Goal: Check status: Check status

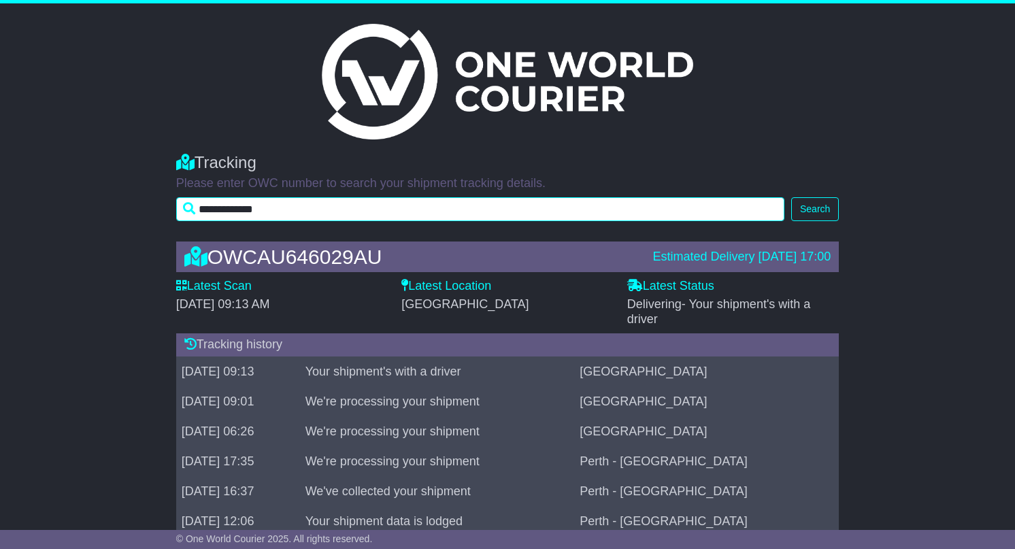
drag, startPoint x: 219, startPoint y: 208, endPoint x: 390, endPoint y: 205, distance: 170.8
click at [390, 205] on input "**********" at bounding box center [480, 209] width 608 height 24
click at [410, 213] on input "**********" at bounding box center [480, 209] width 608 height 24
drag, startPoint x: 309, startPoint y: 208, endPoint x: 201, endPoint y: 193, distance: 109.1
click at [201, 193] on div "**********" at bounding box center [507, 183] width 677 height 88
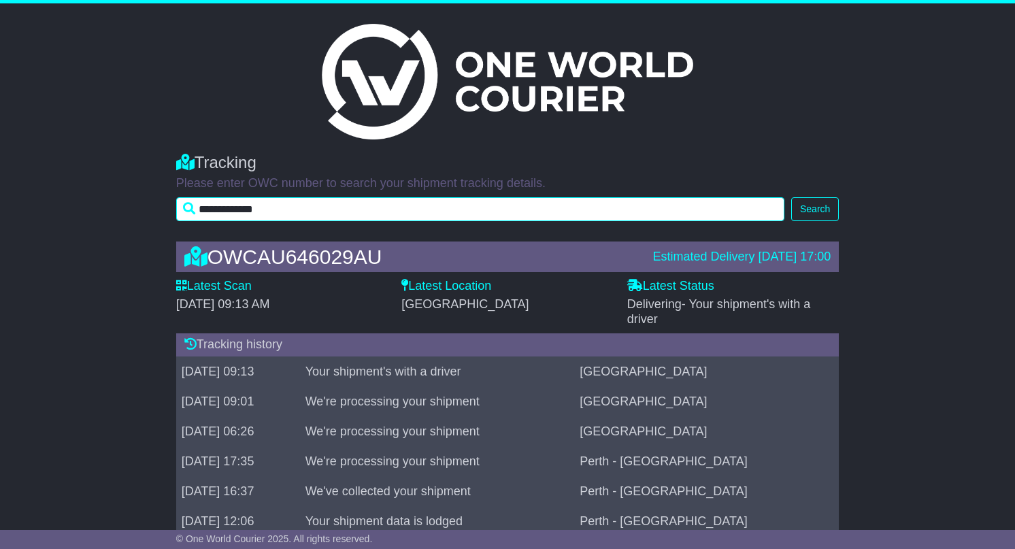
scroll to position [33, 0]
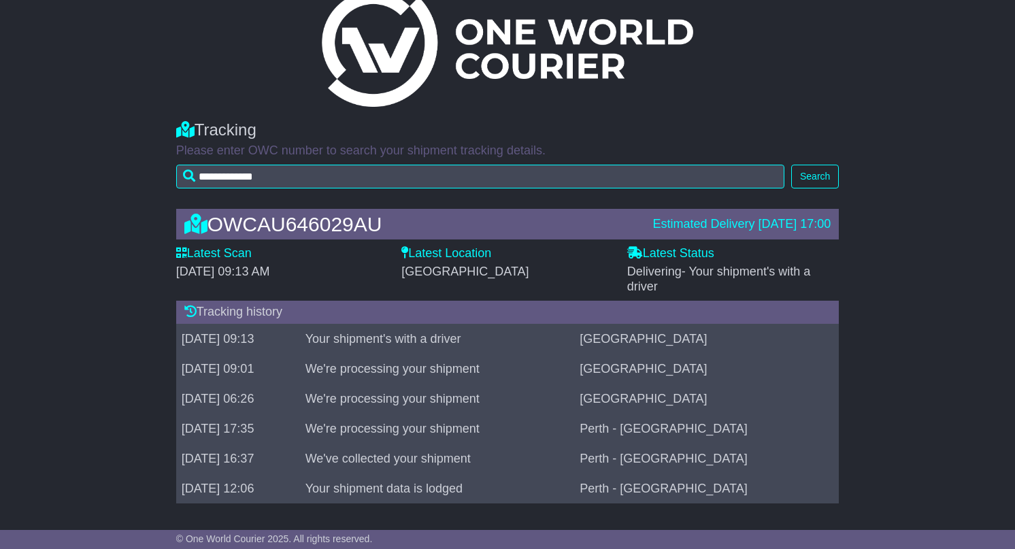
click at [532, 52] on img at bounding box center [507, 49] width 371 height 116
click at [399, 54] on img at bounding box center [507, 49] width 371 height 116
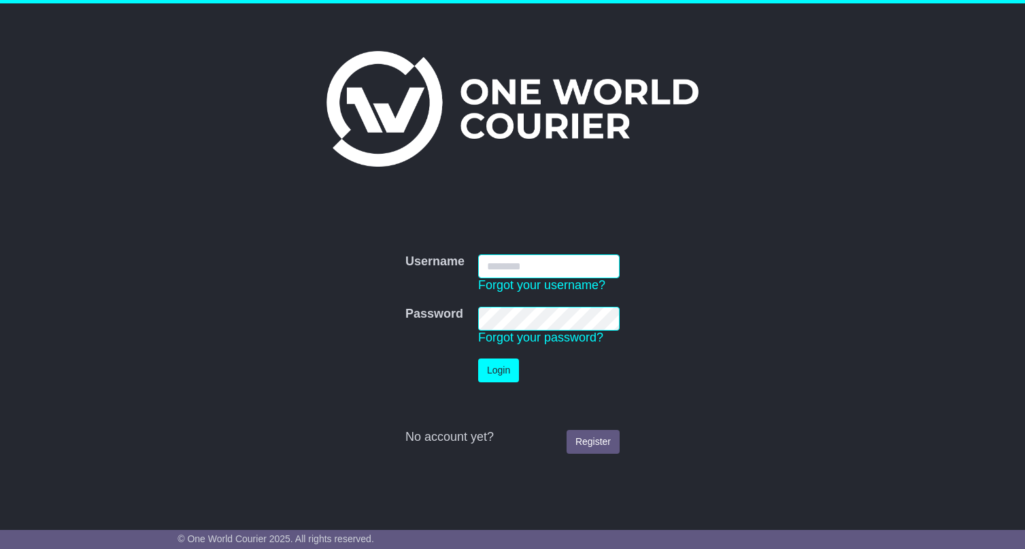
type input "**********"
click at [499, 370] on button "Login" at bounding box center [498, 371] width 41 height 24
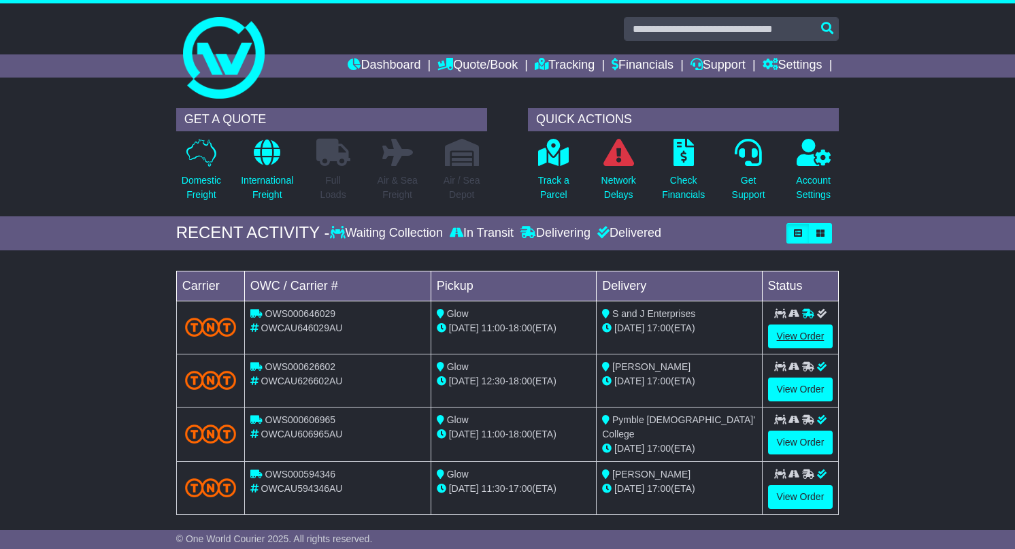
click at [799, 329] on link "View Order" at bounding box center [800, 337] width 65 height 24
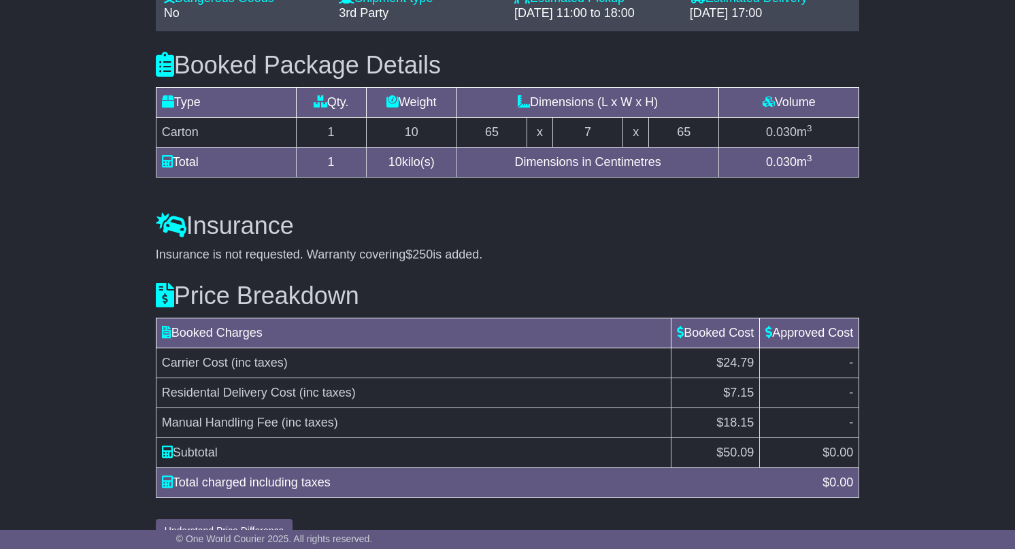
scroll to position [736, 0]
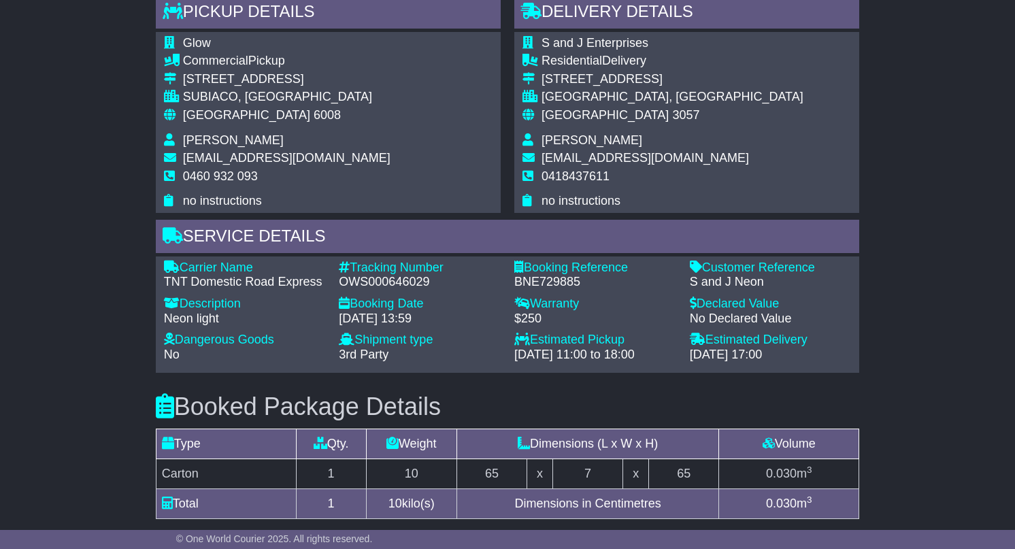
click at [361, 275] on div "OWS000646029" at bounding box center [420, 282] width 162 height 15
drag, startPoint x: 361, startPoint y: 271, endPoint x: 437, endPoint y: 269, distance: 76.2
click at [437, 275] on div "OWS000646029" at bounding box center [420, 282] width 162 height 15
copy div "S000646029"
click at [340, 275] on div "OWS000646029" at bounding box center [420, 282] width 162 height 15
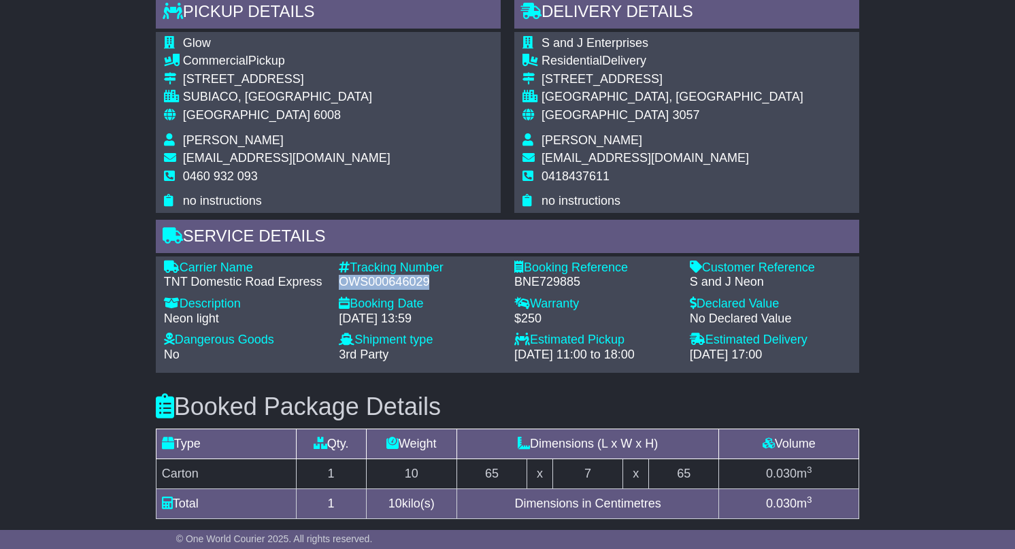
drag, startPoint x: 340, startPoint y: 269, endPoint x: 436, endPoint y: 265, distance: 96.7
click at [436, 275] on div "OWS000646029" at bounding box center [420, 282] width 162 height 15
copy div "OWS000646029"
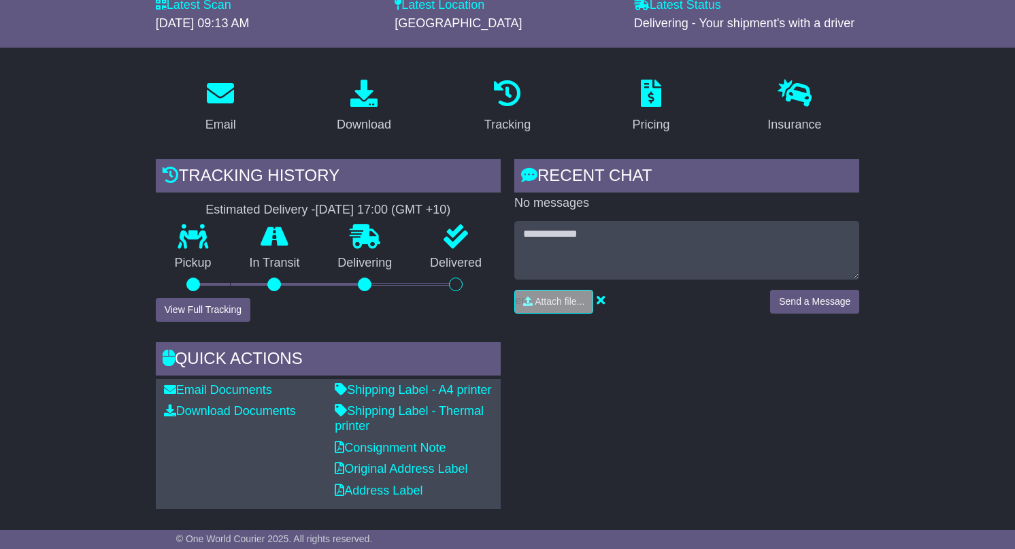
scroll to position [0, 0]
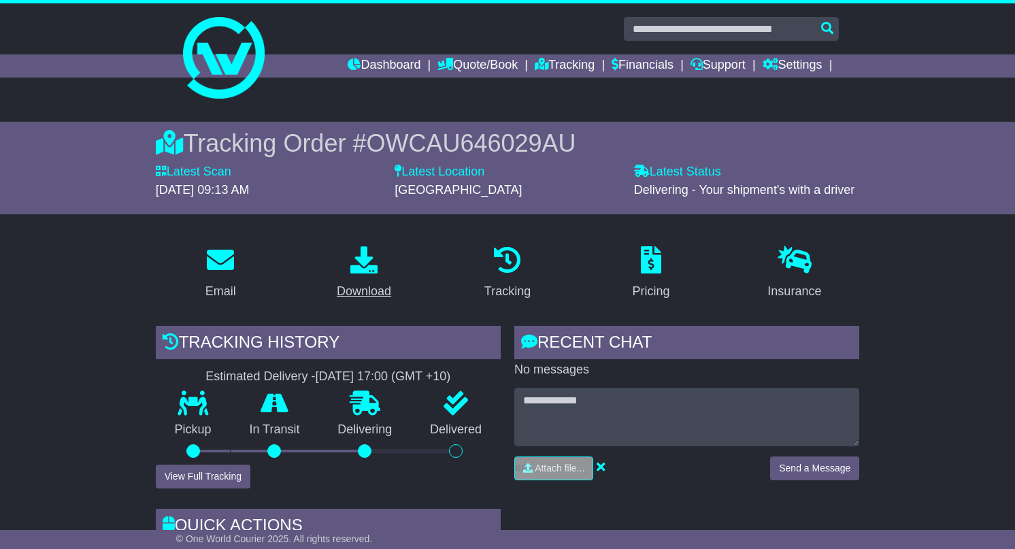
click at [379, 291] on div "Download" at bounding box center [364, 291] width 54 height 18
click at [507, 293] on div "Tracking" at bounding box center [507, 291] width 46 height 18
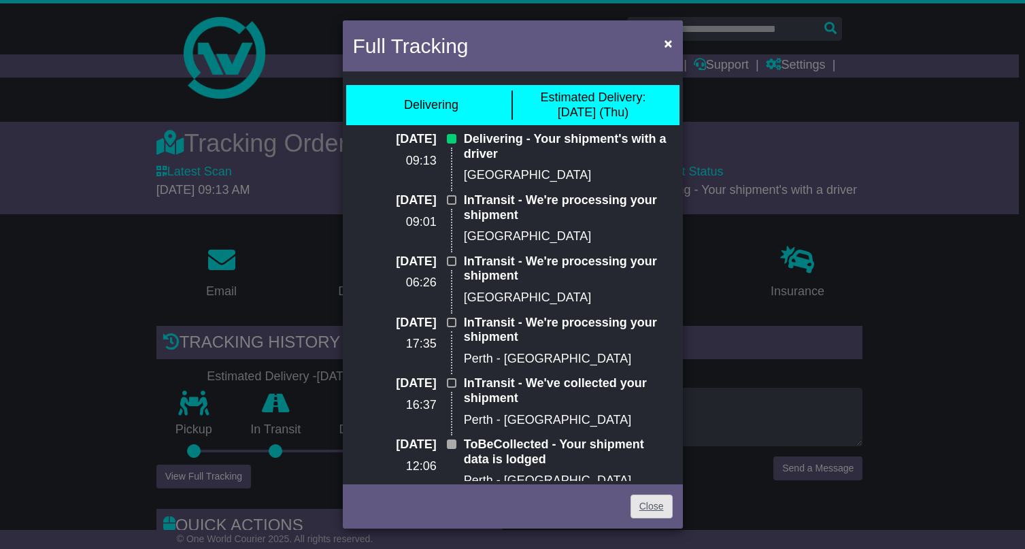
click at [649, 512] on link "Close" at bounding box center [652, 507] width 42 height 24
